Goal: Find specific page/section: Find specific page/section

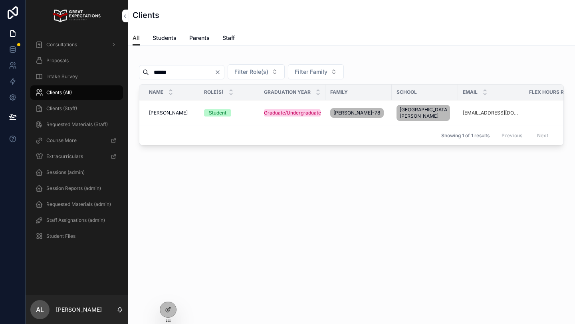
scroll to position [0, 78]
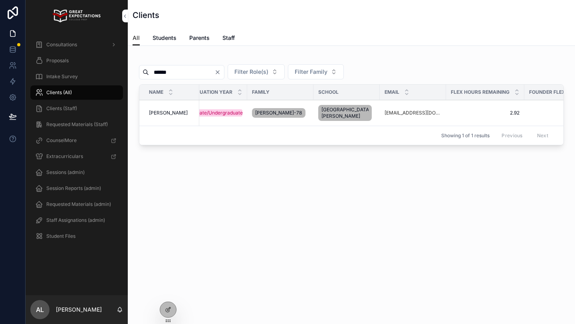
click at [165, 71] on input "******" at bounding box center [181, 72] width 65 height 11
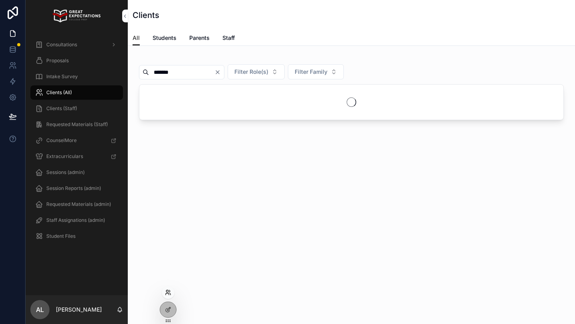
type input "******"
click at [169, 295] on icon at bounding box center [168, 293] width 6 height 6
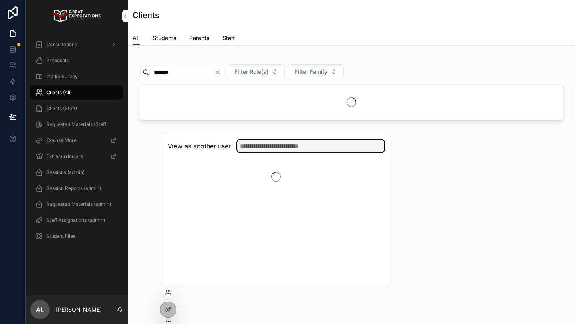
click at [270, 147] on input "text" at bounding box center [310, 146] width 147 height 13
type input "*"
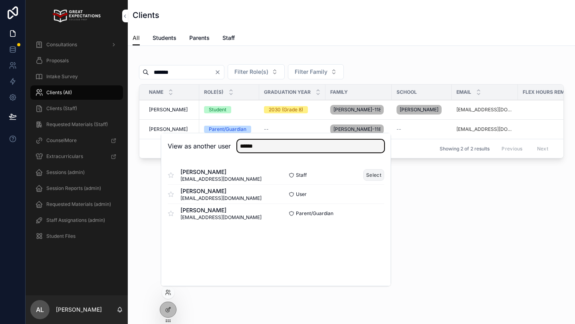
type input "******"
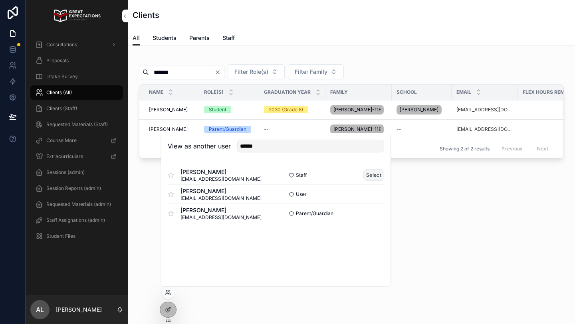
click at [375, 173] on button "Select" at bounding box center [373, 175] width 21 height 12
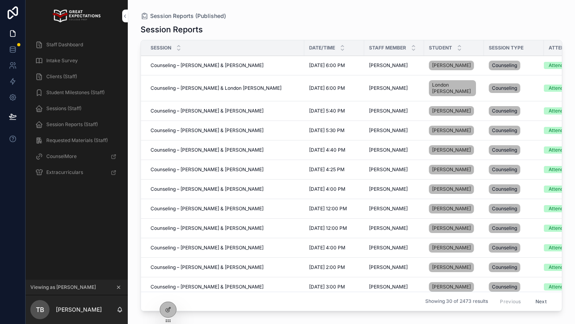
click at [68, 46] on span "Staff Dashboard" at bounding box center [64, 45] width 37 height 6
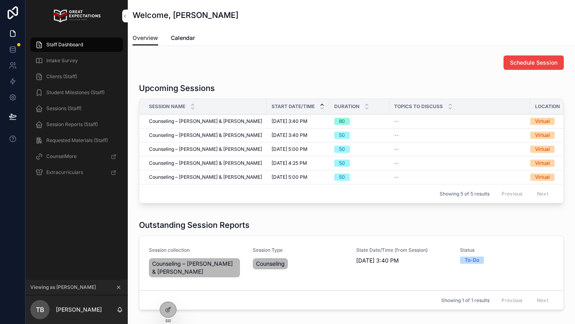
click at [79, 123] on span "Session Reports (Staff)" at bounding box center [72, 124] width 52 height 6
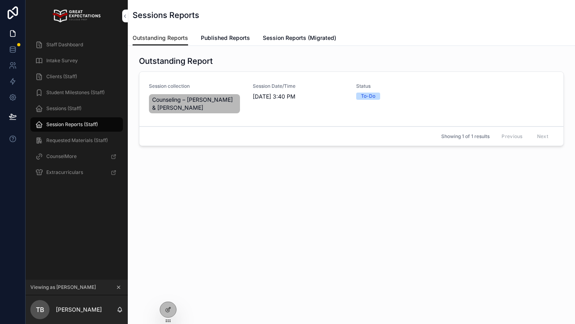
click at [222, 36] on span "Published Reports" at bounding box center [225, 38] width 49 height 8
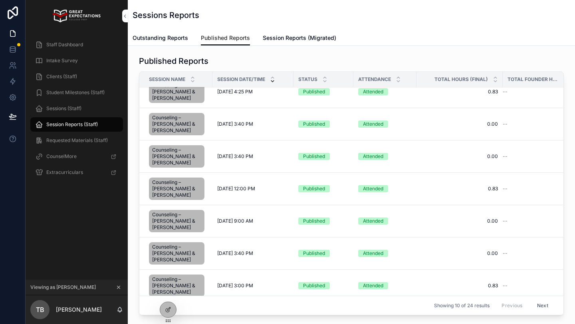
scroll to position [13, 0]
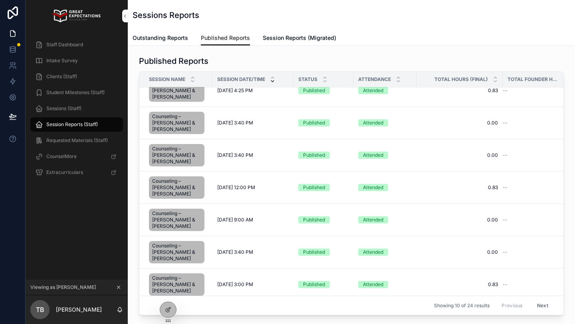
click at [270, 152] on div "10/7/2025 3:40 PM 10/7/2025 3:40 PM" at bounding box center [252, 155] width 71 height 6
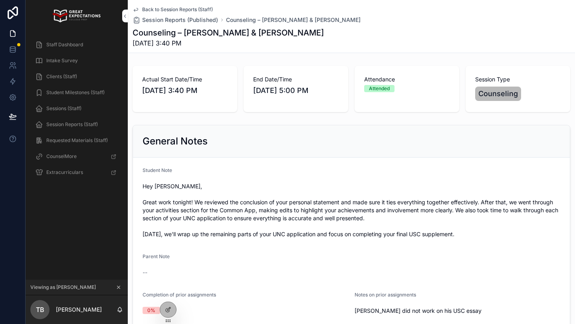
click at [59, 45] on span "Staff Dashboard" at bounding box center [64, 45] width 37 height 6
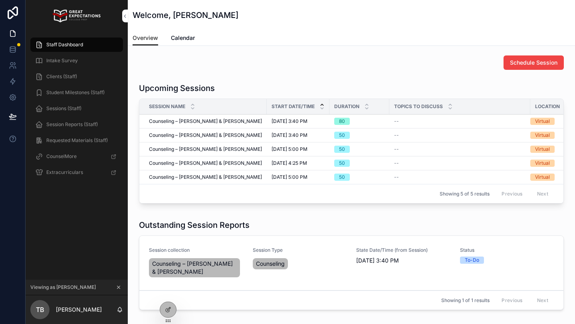
click at [64, 108] on span "Sessions (Staff)" at bounding box center [63, 108] width 35 height 6
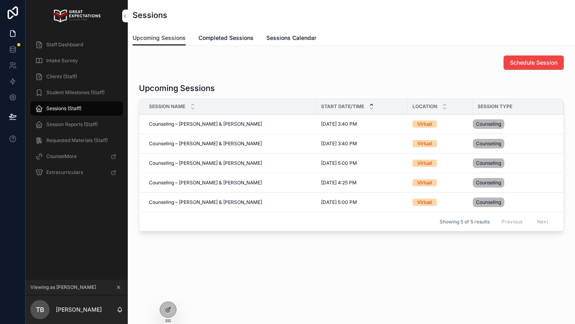
click at [59, 44] on span "Staff Dashboard" at bounding box center [64, 45] width 37 height 6
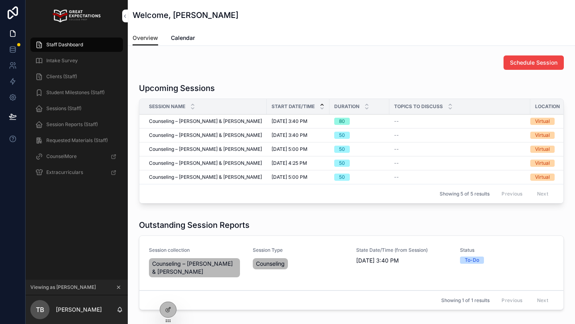
click at [75, 43] on span "Staff Dashboard" at bounding box center [64, 45] width 37 height 6
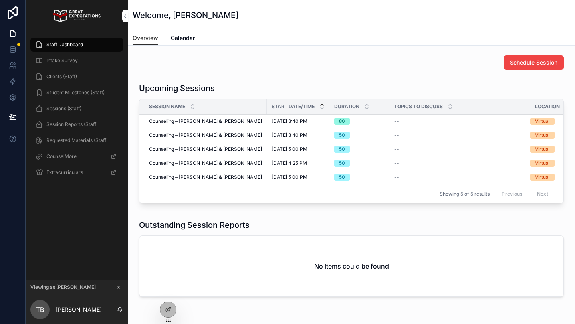
click at [118, 286] on icon "scrollable content" at bounding box center [118, 287] width 3 height 3
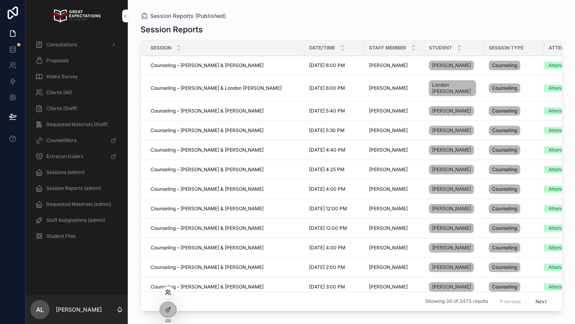
click at [167, 292] on icon at bounding box center [167, 291] width 2 height 2
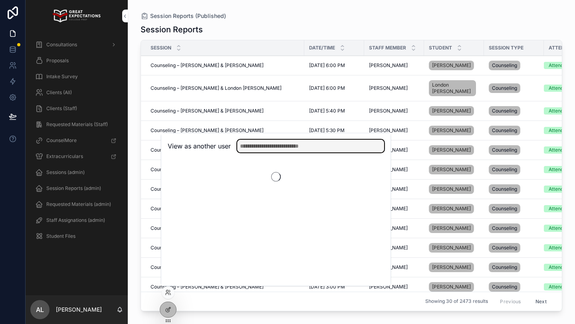
click at [256, 148] on input "text" at bounding box center [310, 146] width 147 height 13
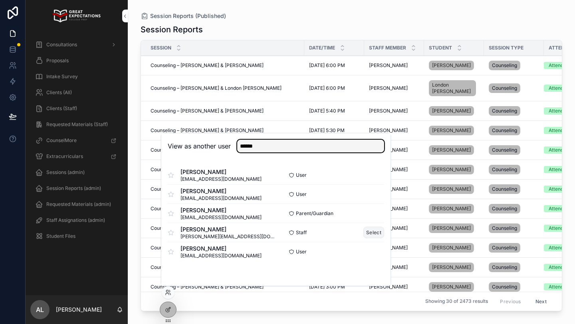
type input "******"
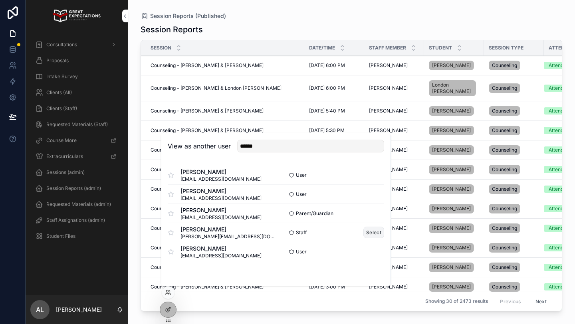
click at [372, 234] on button "Select" at bounding box center [373, 233] width 21 height 12
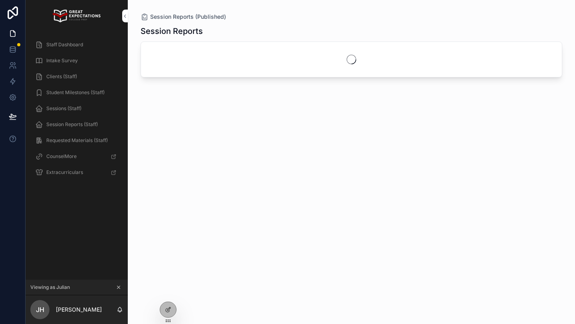
click at [67, 48] on span "Staff Dashboard" at bounding box center [64, 45] width 37 height 6
